Goal: Use online tool/utility: Utilize a website feature to perform a specific function

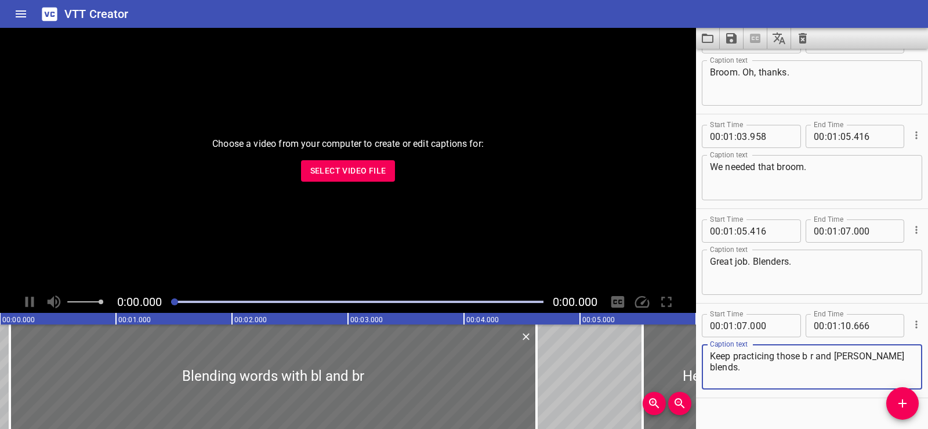
scroll to position [2134, 0]
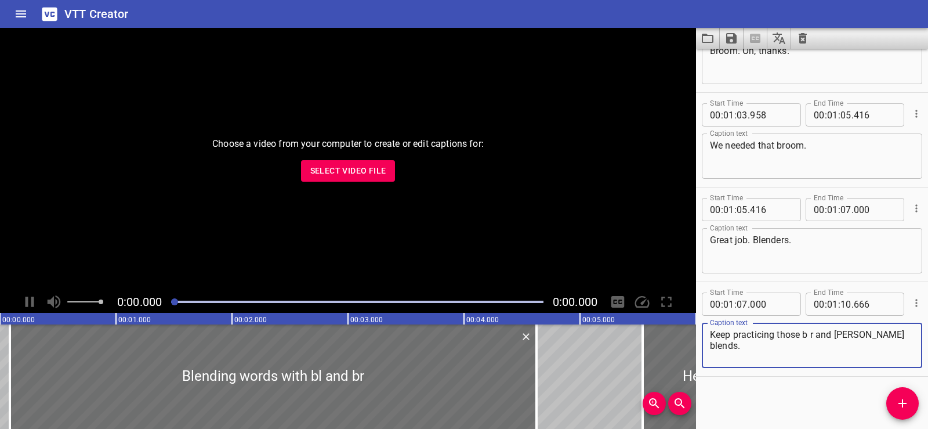
click at [339, 176] on span "Select Video File" at bounding box center [348, 171] width 76 height 15
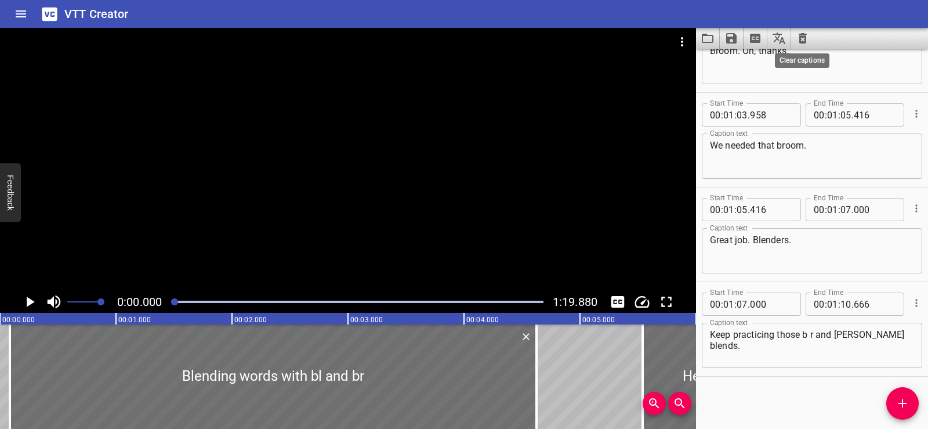
click at [799, 43] on icon "Clear captions" at bounding box center [803, 38] width 14 height 14
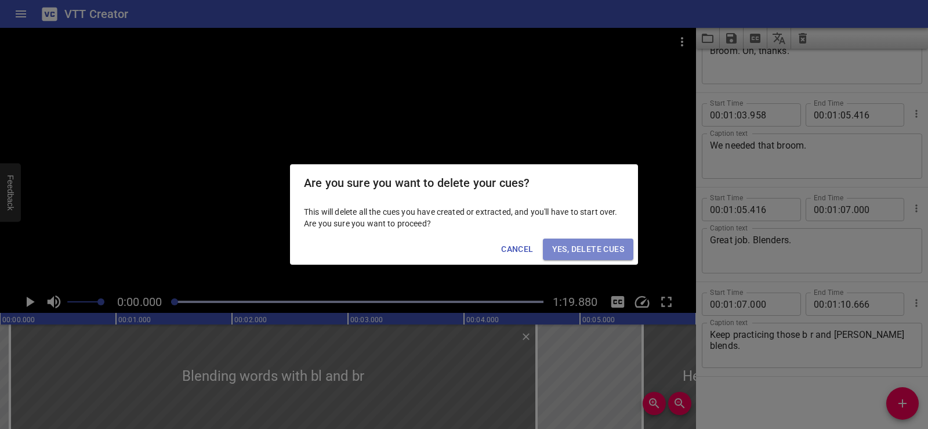
click at [563, 249] on span "Yes, Delete Cues" at bounding box center [588, 249] width 72 height 15
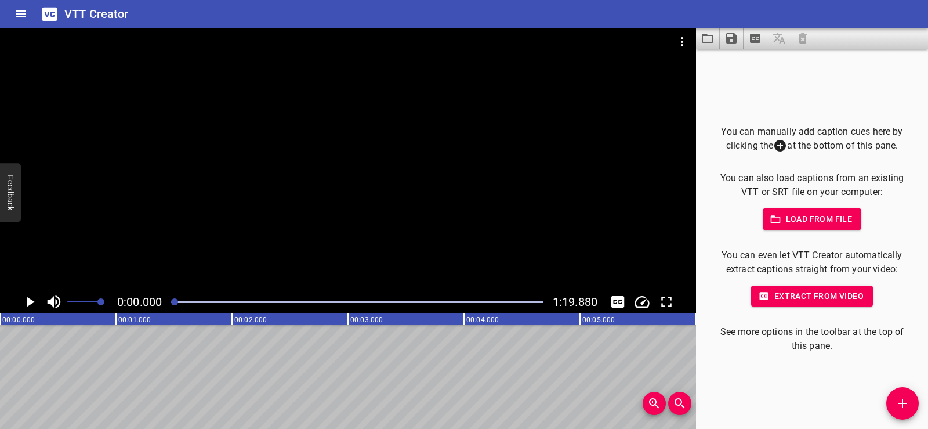
click at [812, 218] on span "Load from file" at bounding box center [812, 219] width 81 height 15
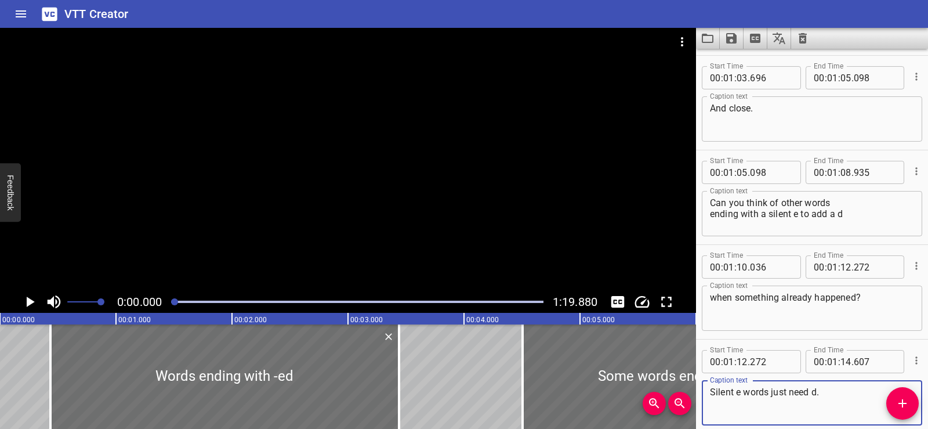
scroll to position [2039, 0]
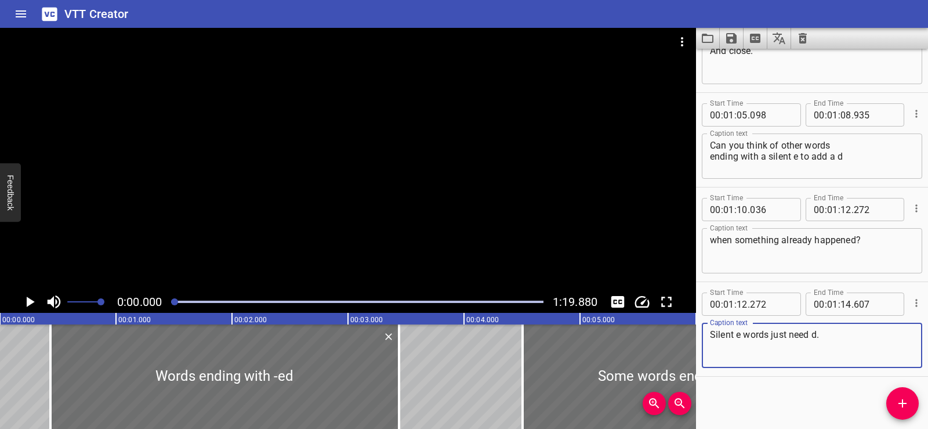
click at [27, 298] on icon "Play/Pause" at bounding box center [29, 301] width 17 height 17
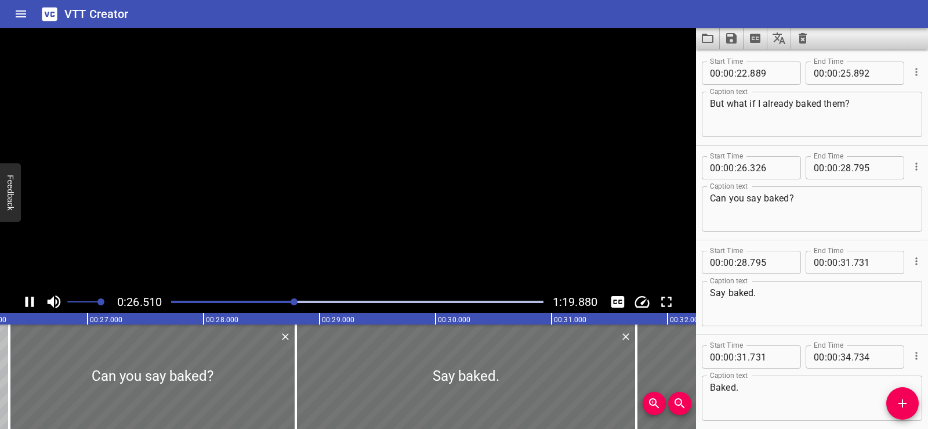
scroll to position [0, 0]
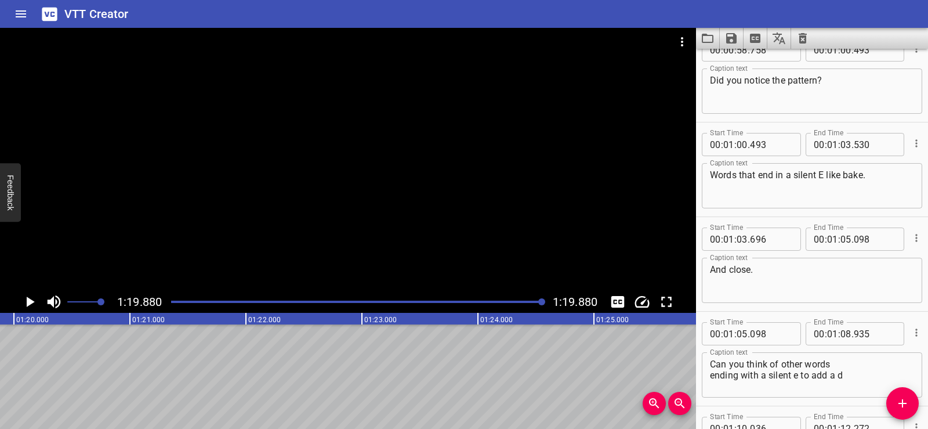
click at [709, 375] on div "Can you think of other words ending with a silent e to add a d Caption text" at bounding box center [812, 374] width 221 height 45
click at [711, 377] on textarea "Can you think of other words ending with a silent e to add a d" at bounding box center [812, 375] width 204 height 33
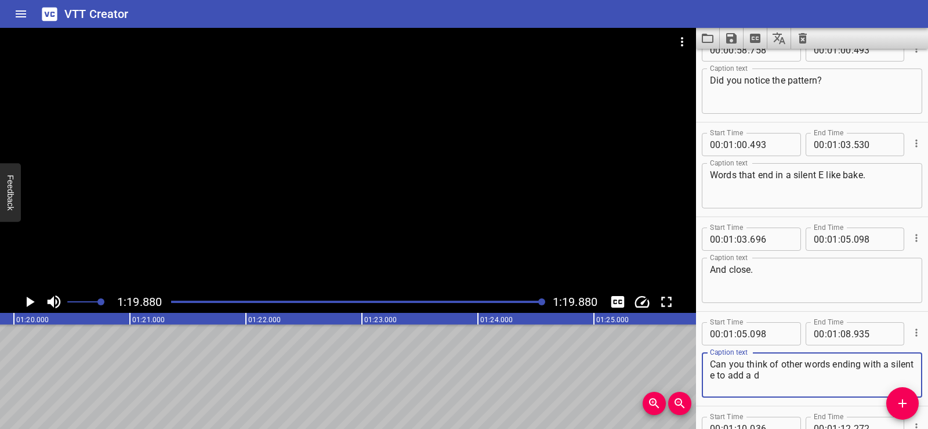
click at [813, 371] on textarea "Can you think of other words ending with a silent e to add a d" at bounding box center [812, 375] width 204 height 33
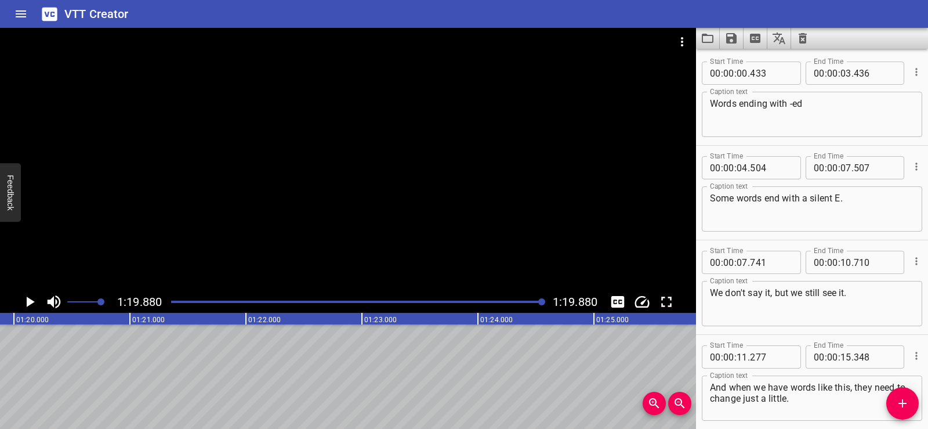
type textarea "Can you think of other words ending with a silent e to add a d"
click at [735, 35] on icon "Save captions to file" at bounding box center [732, 38] width 10 height 10
click at [763, 63] on li "Save to VTT file" at bounding box center [762, 63] width 85 height 21
